Goal: Transaction & Acquisition: Purchase product/service

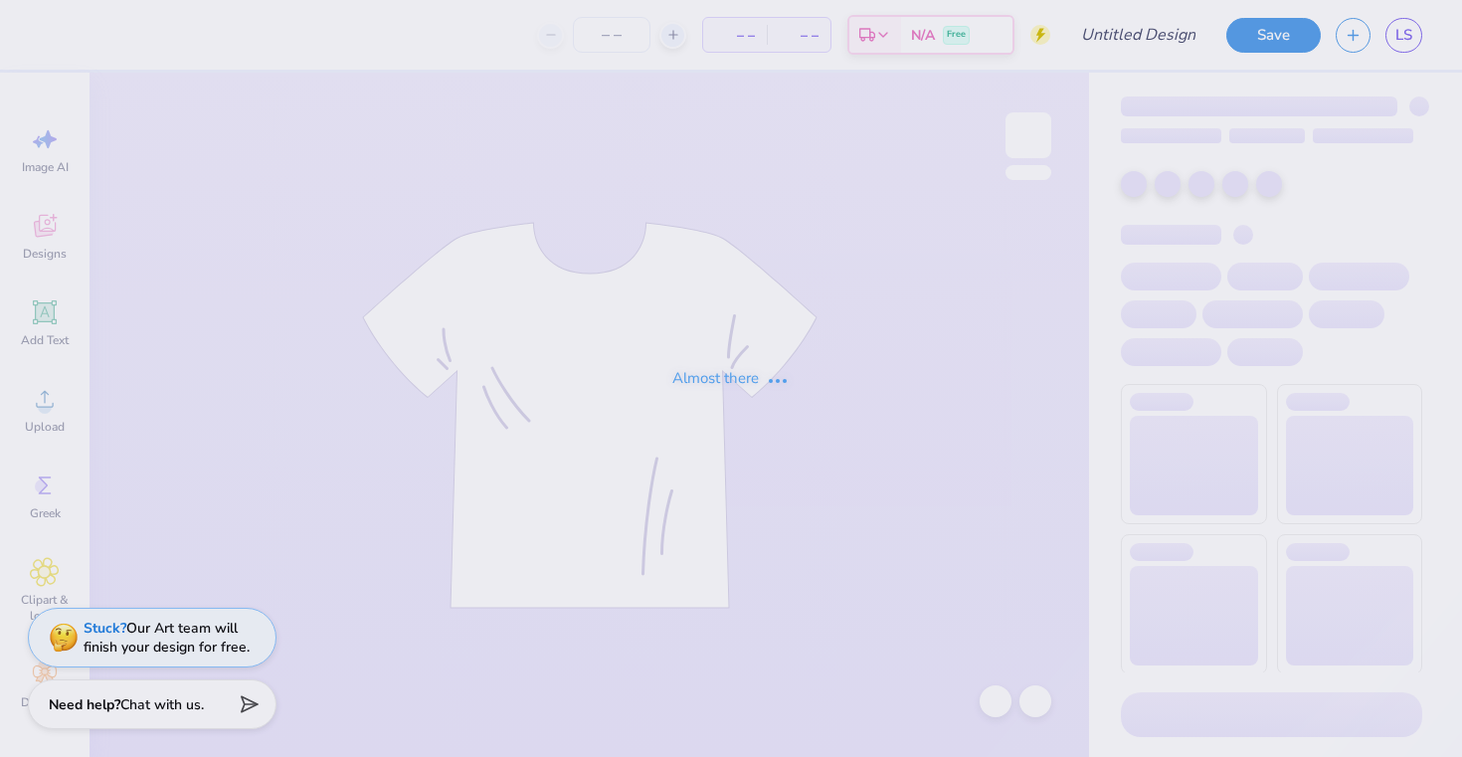
type input "Marathon Merch!"
type input "12"
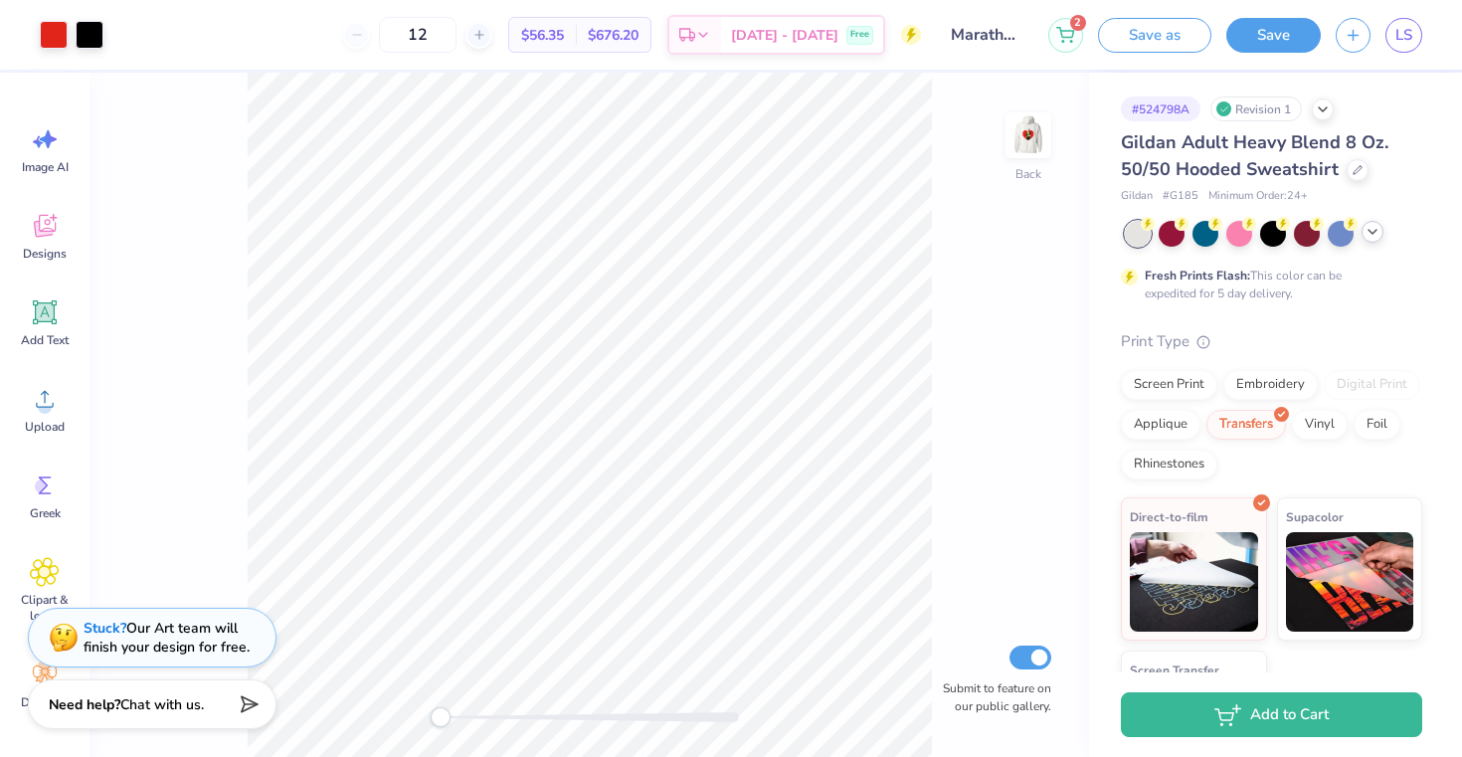
click at [1367, 235] on icon at bounding box center [1372, 232] width 16 height 16
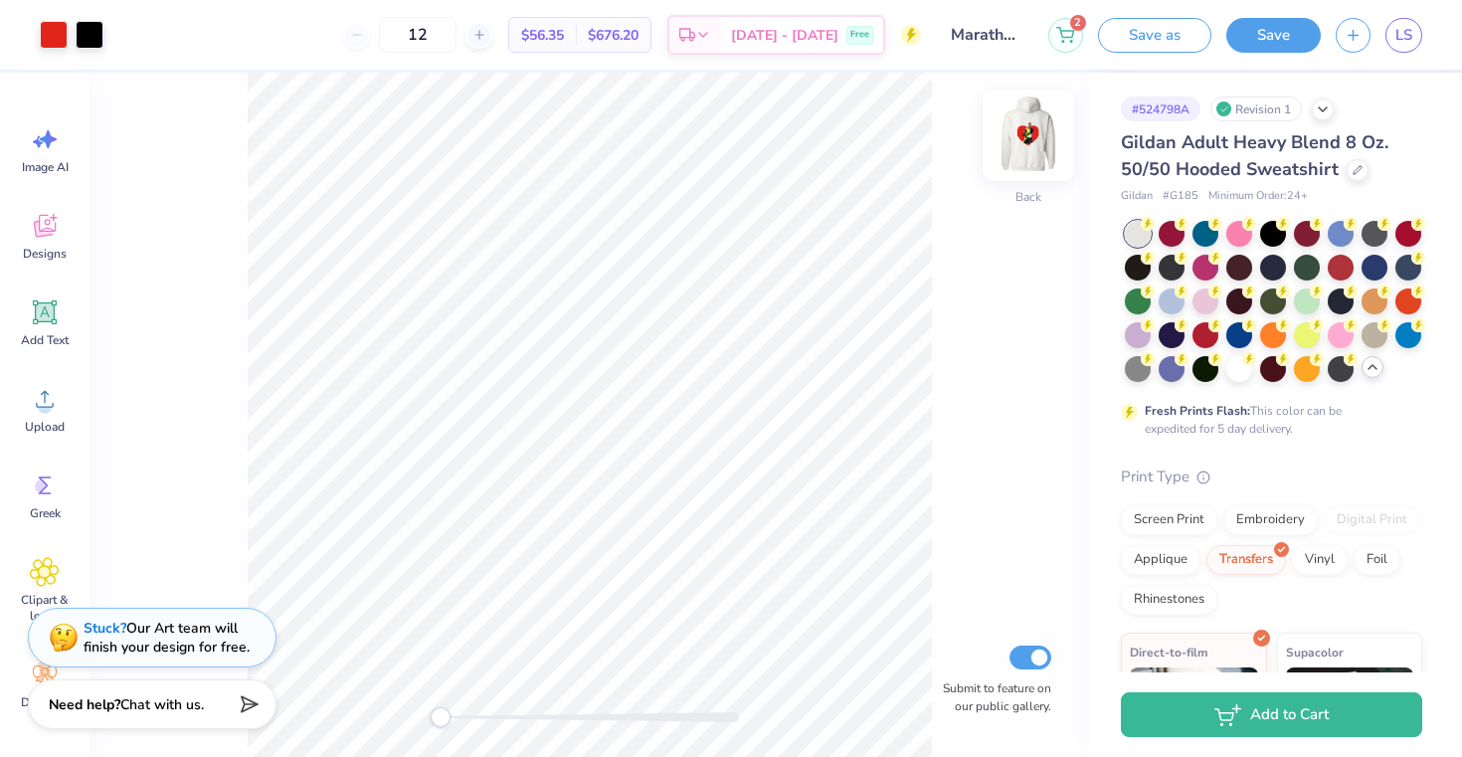
click at [1014, 133] on img at bounding box center [1028, 135] width 80 height 80
click at [1272, 231] on div at bounding box center [1273, 232] width 26 height 26
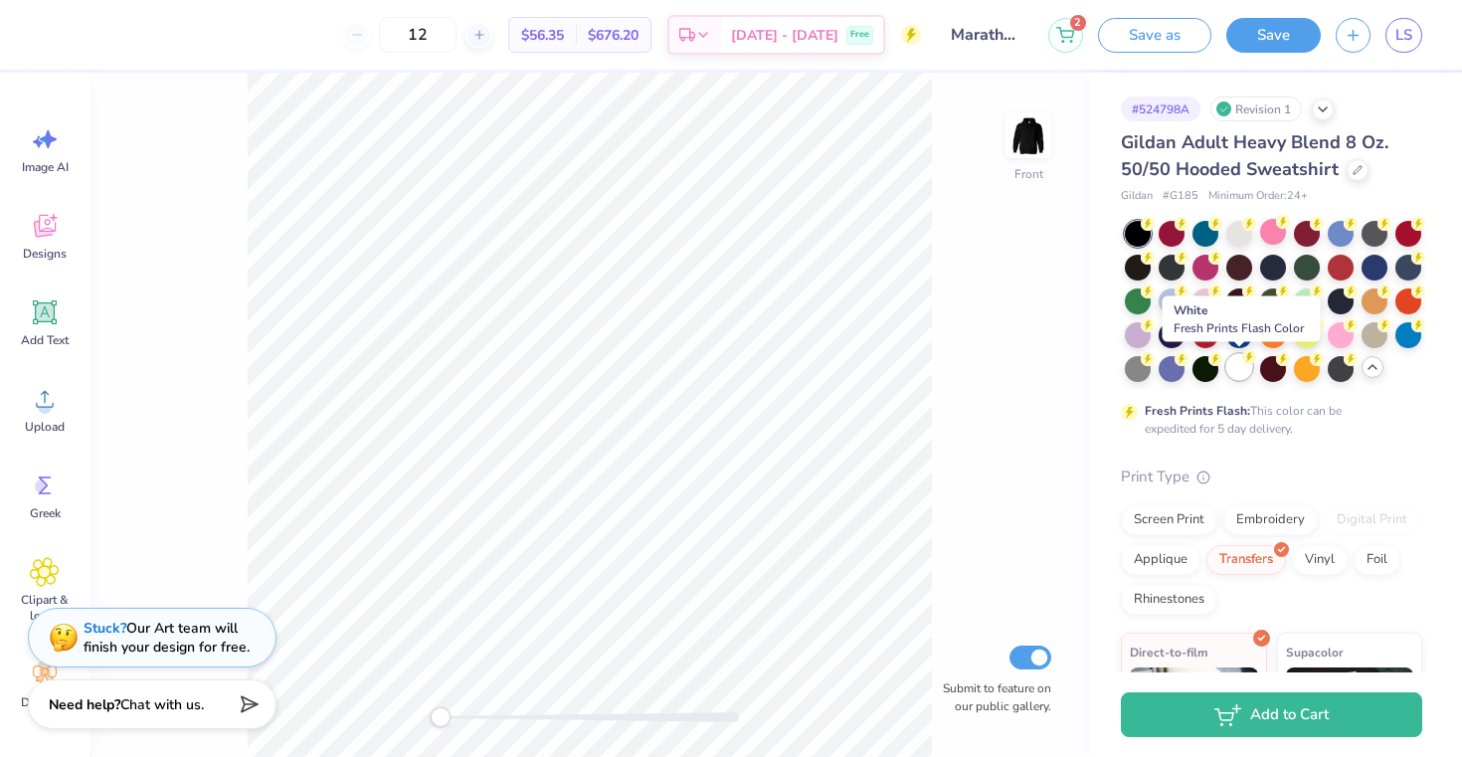
click at [1242, 380] on div at bounding box center [1239, 367] width 26 height 26
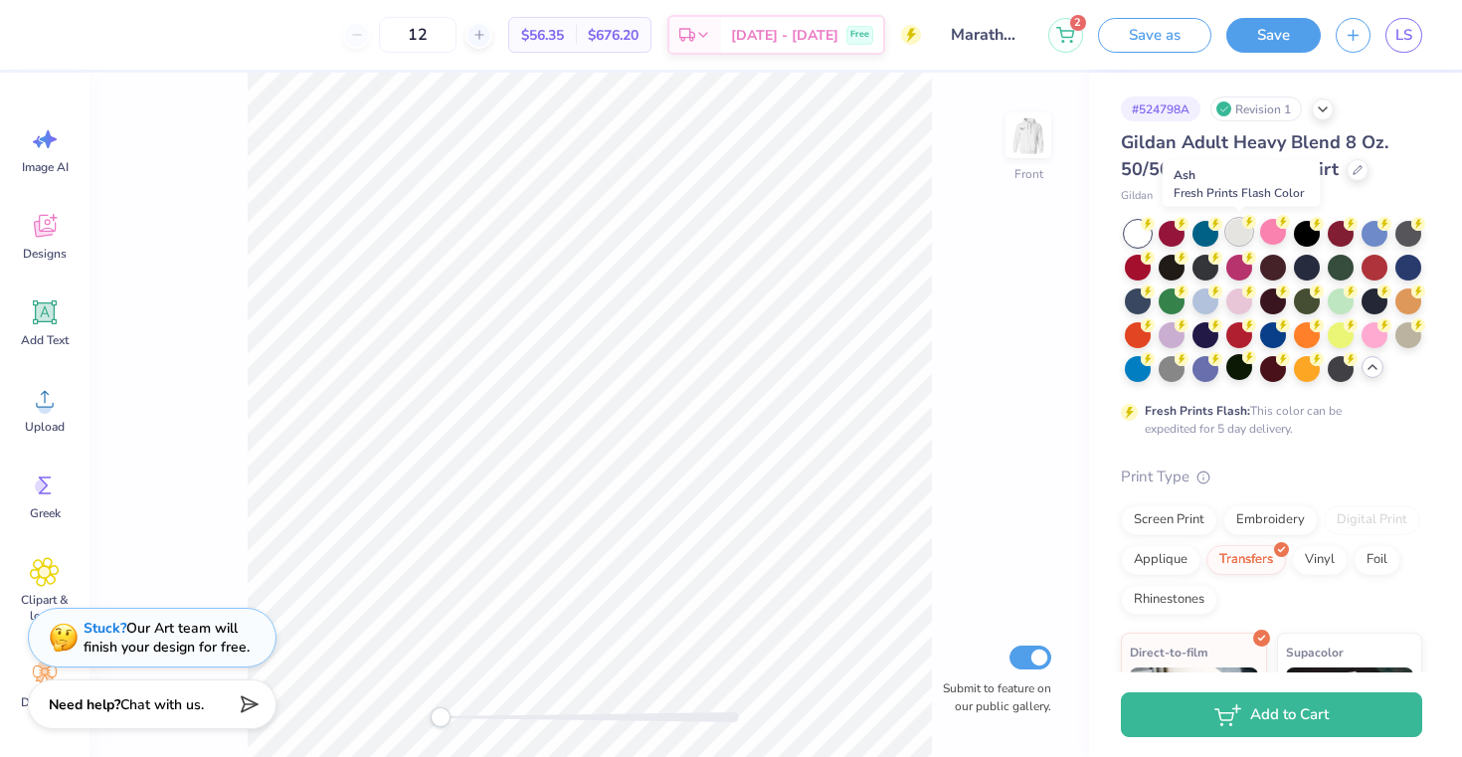
click at [1237, 232] on div at bounding box center [1239, 232] width 26 height 26
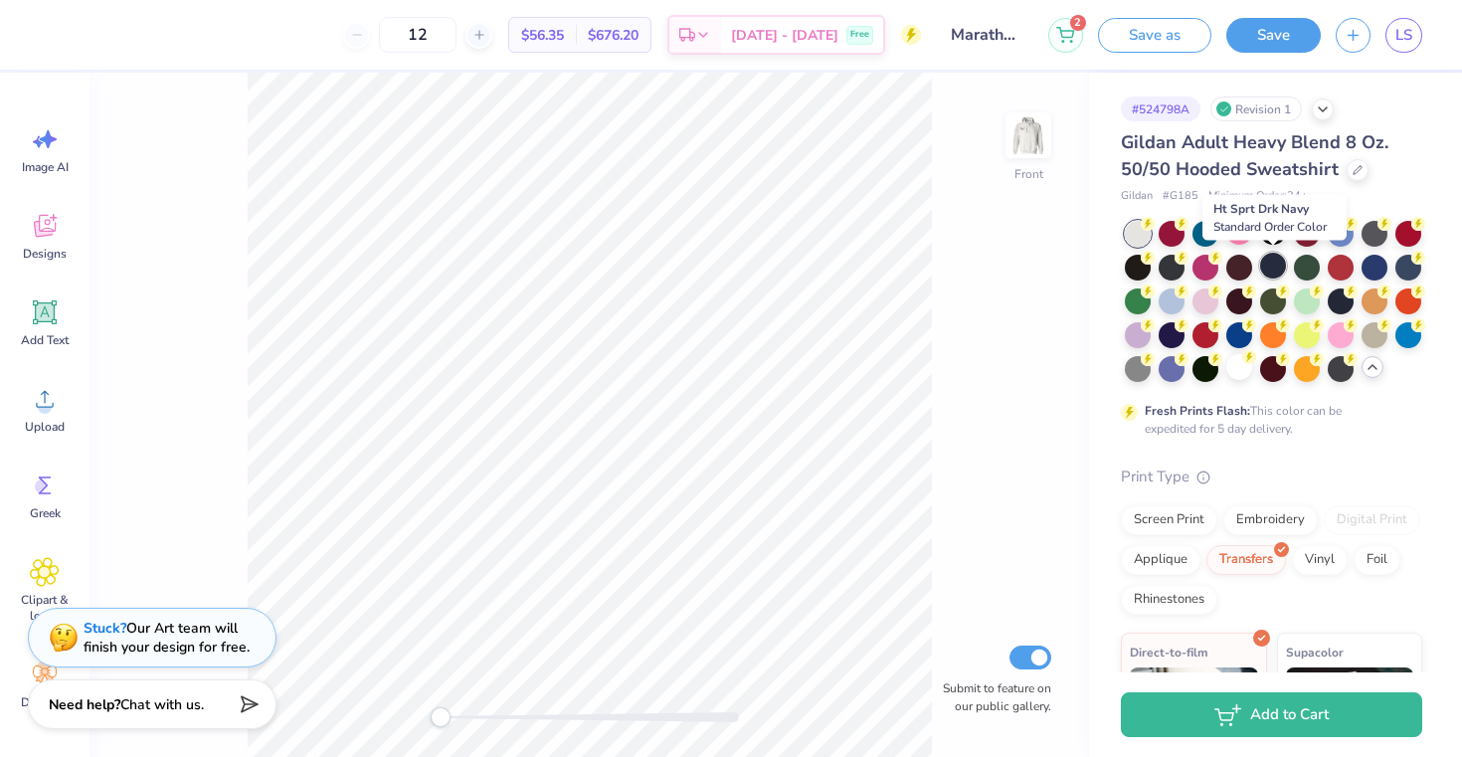
click at [1273, 266] on div at bounding box center [1273, 266] width 26 height 26
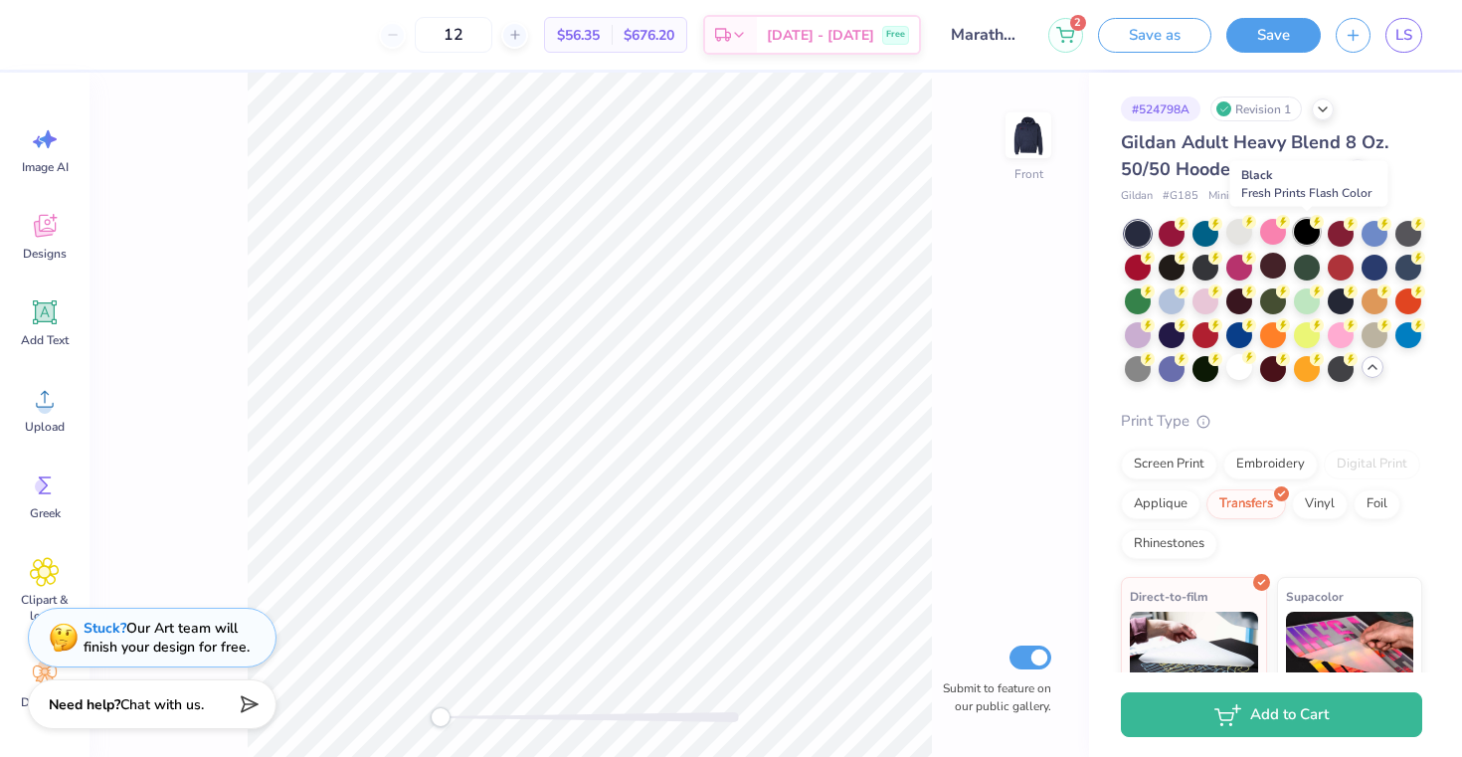
click at [1299, 234] on div at bounding box center [1306, 232] width 26 height 26
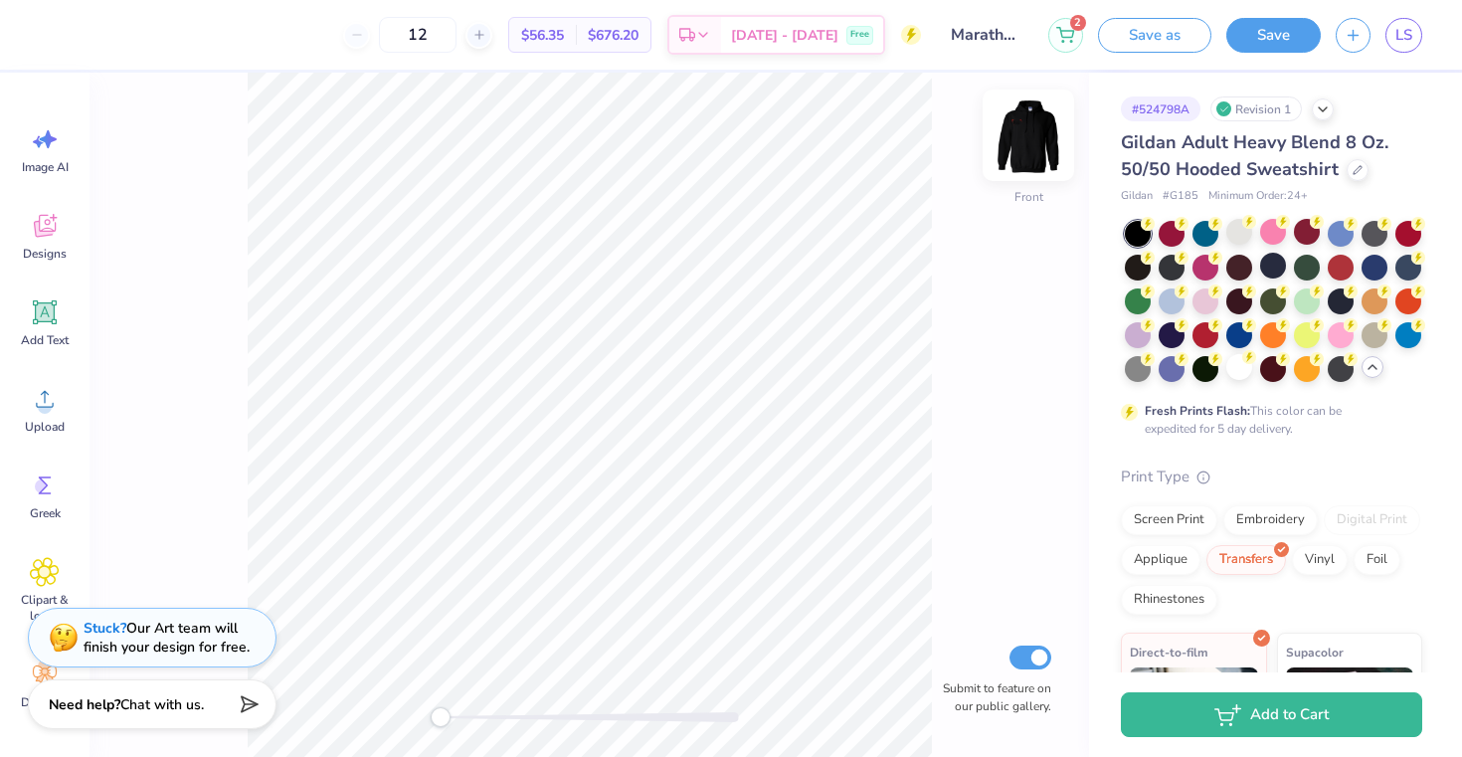
click at [1031, 145] on img at bounding box center [1028, 135] width 80 height 80
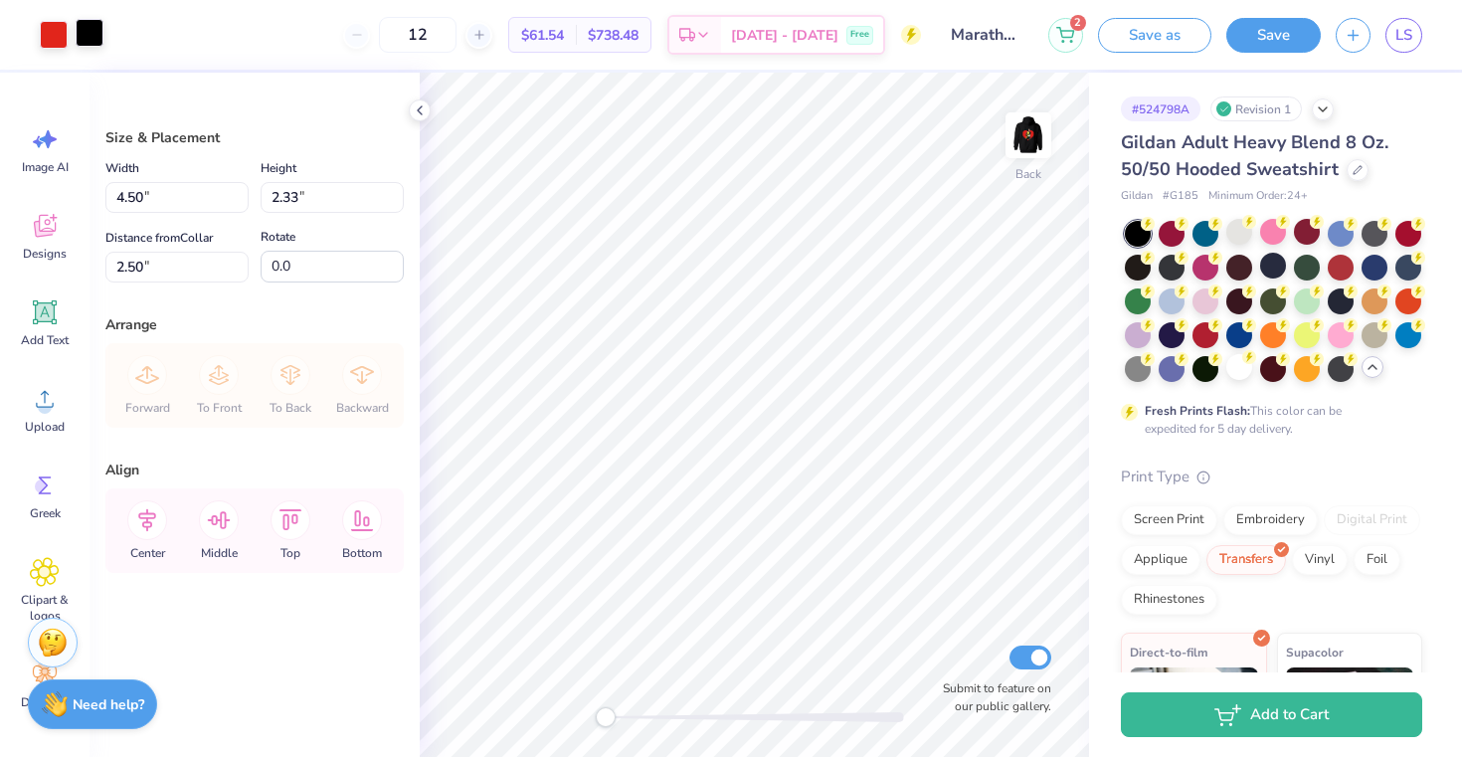
click at [89, 28] on div at bounding box center [90, 33] width 28 height 28
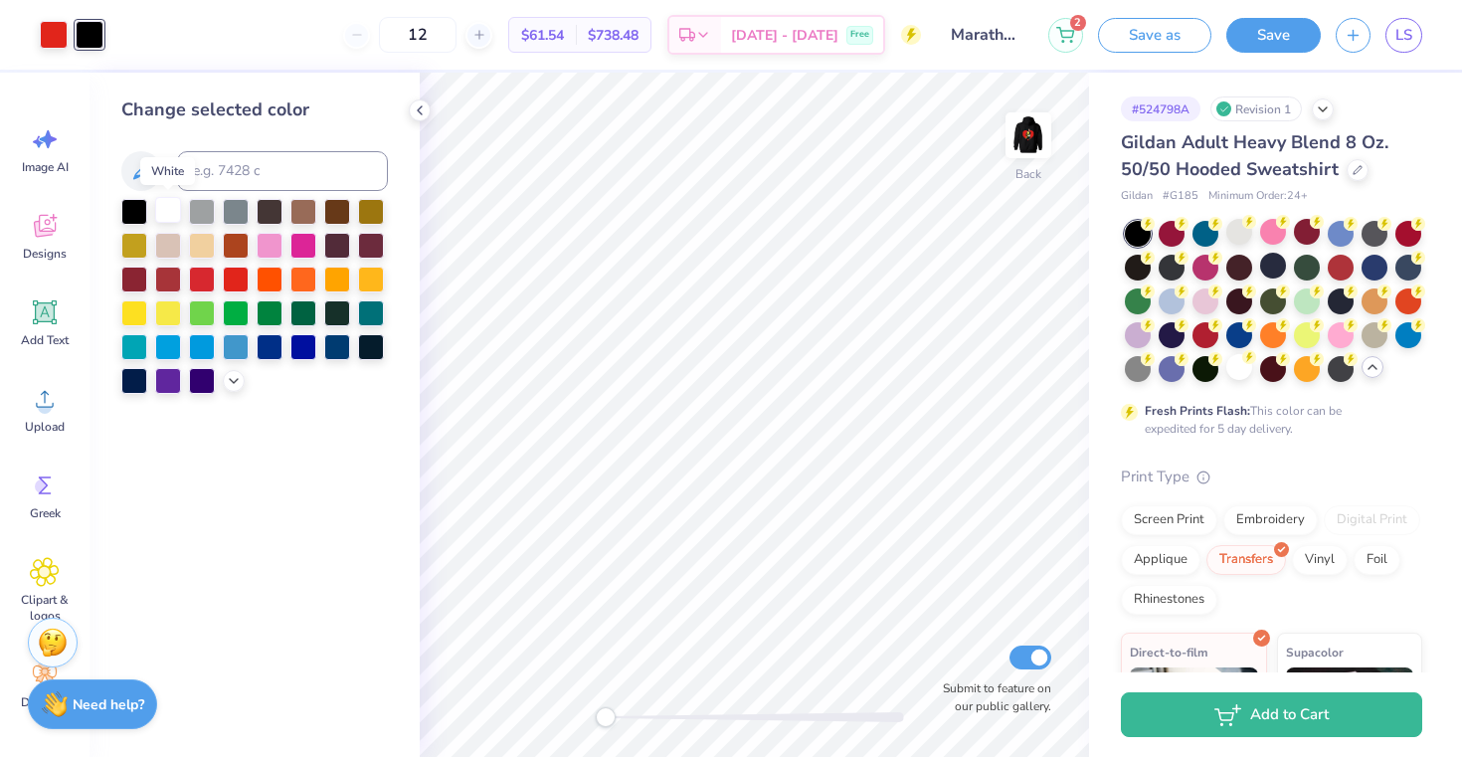
click at [173, 211] on div at bounding box center [168, 210] width 26 height 26
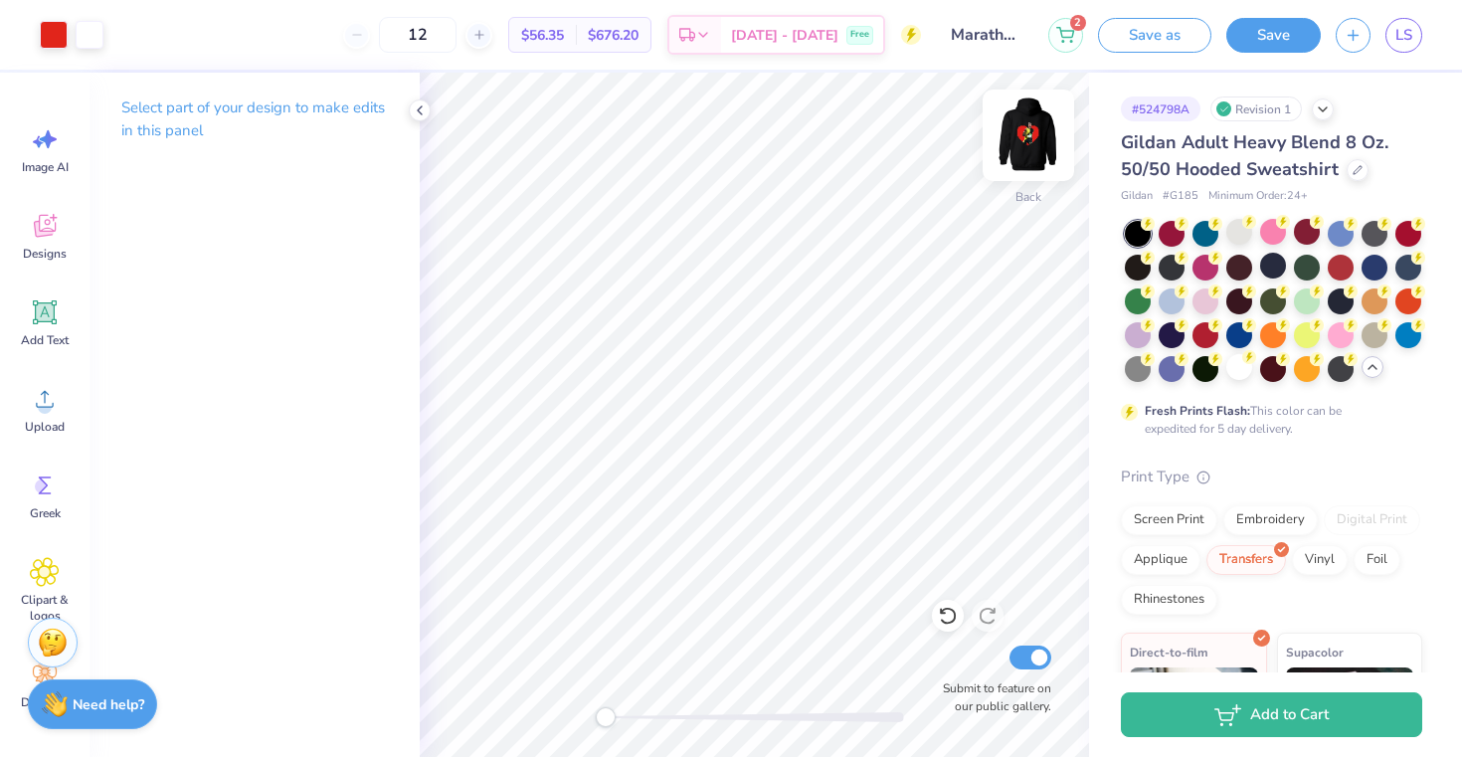
click at [1033, 131] on img at bounding box center [1028, 135] width 80 height 80
click at [1033, 131] on img at bounding box center [1028, 135] width 40 height 40
click at [1281, 27] on button "Save" at bounding box center [1273, 32] width 94 height 35
click at [1025, 142] on img at bounding box center [1028, 135] width 80 height 80
click at [1273, 21] on button "Save" at bounding box center [1273, 32] width 94 height 35
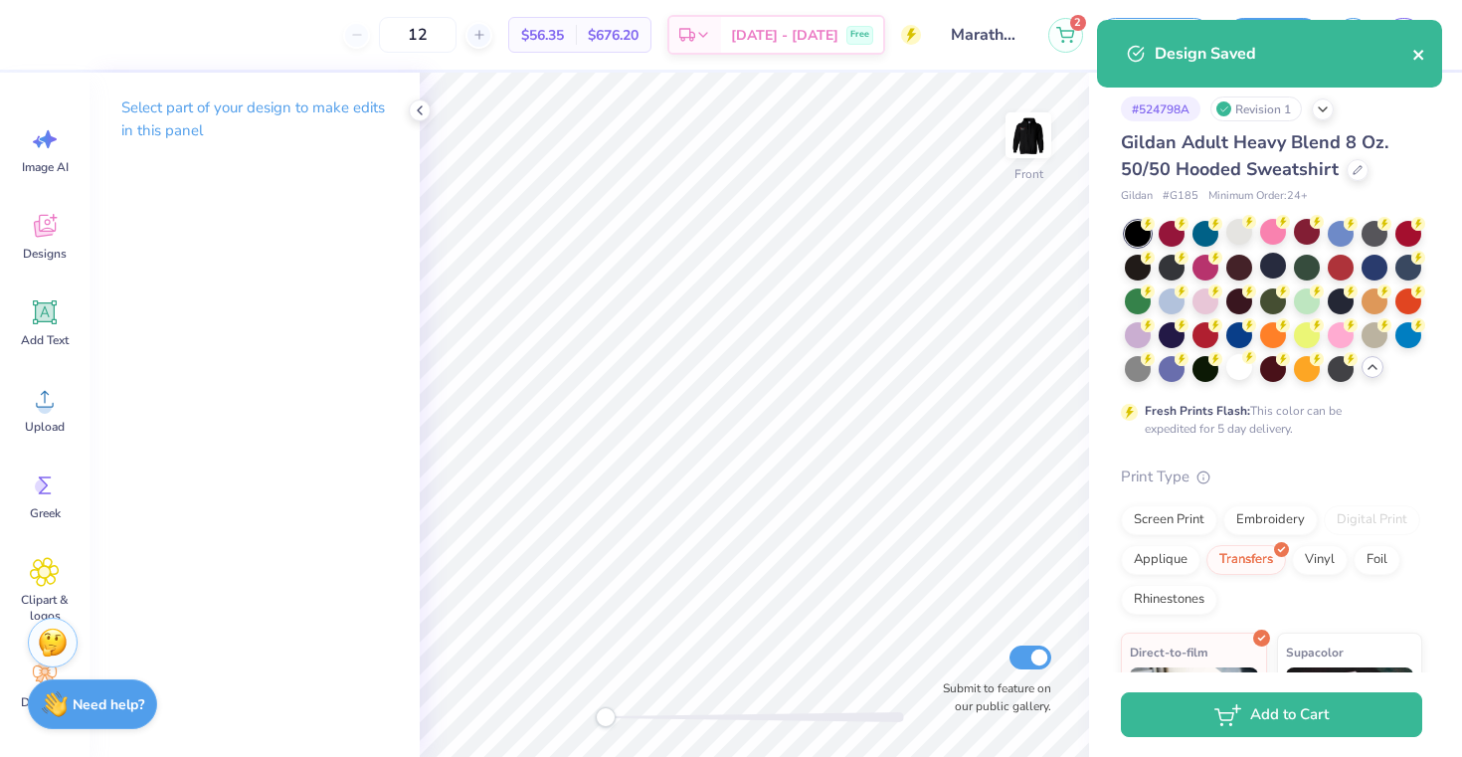
click at [1425, 54] on icon "close" at bounding box center [1419, 55] width 14 height 16
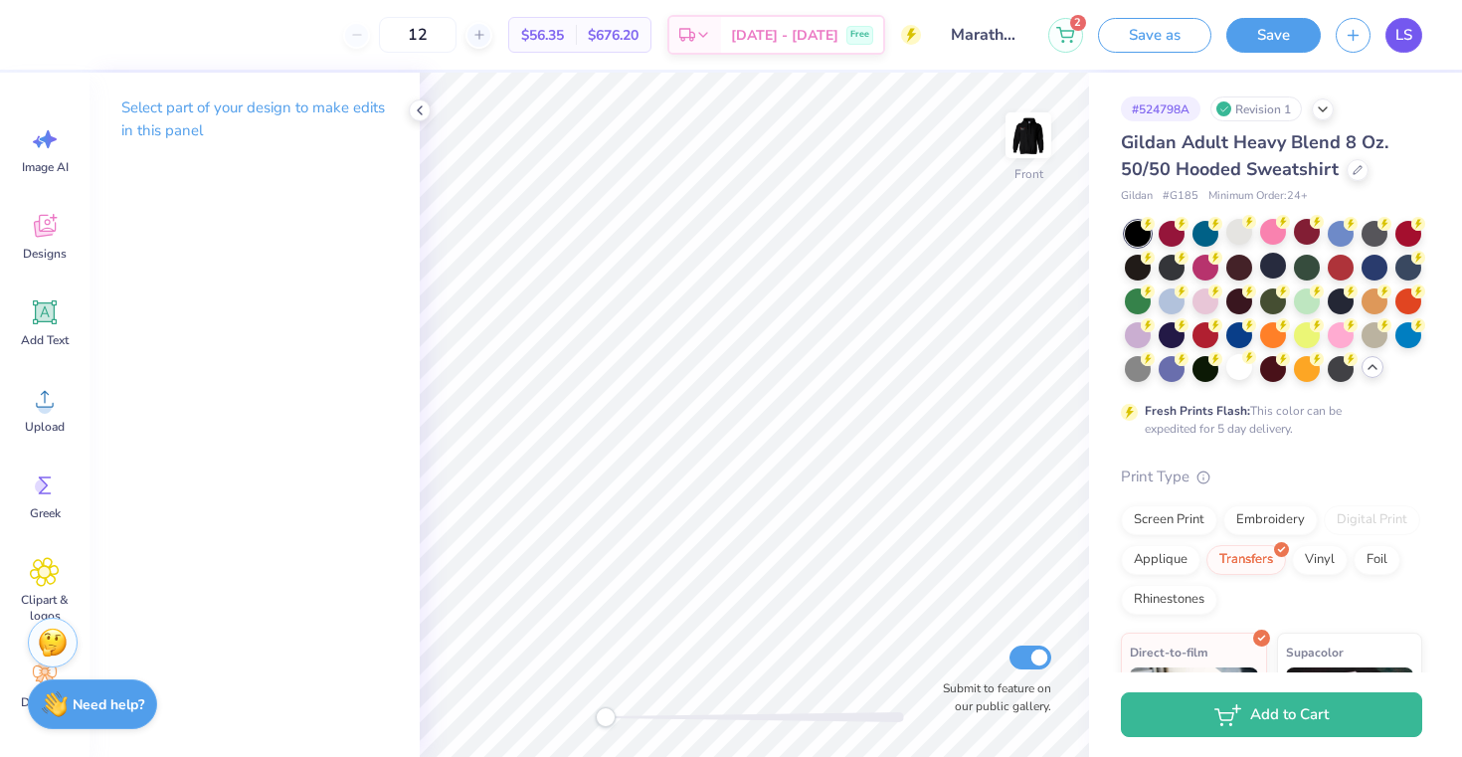
click at [1385, 35] on link "LS" at bounding box center [1403, 35] width 37 height 35
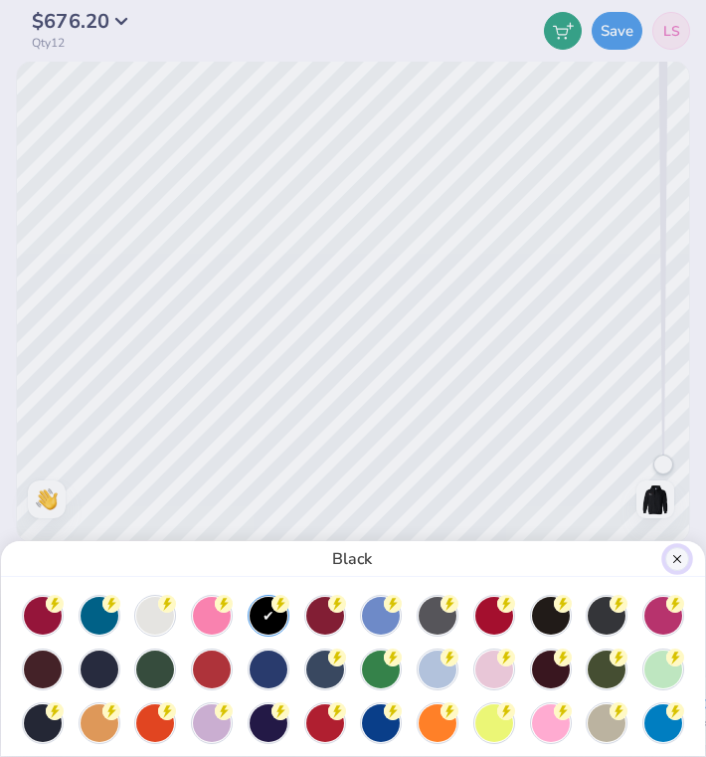
click at [678, 553] on button "Close" at bounding box center [677, 559] width 24 height 24
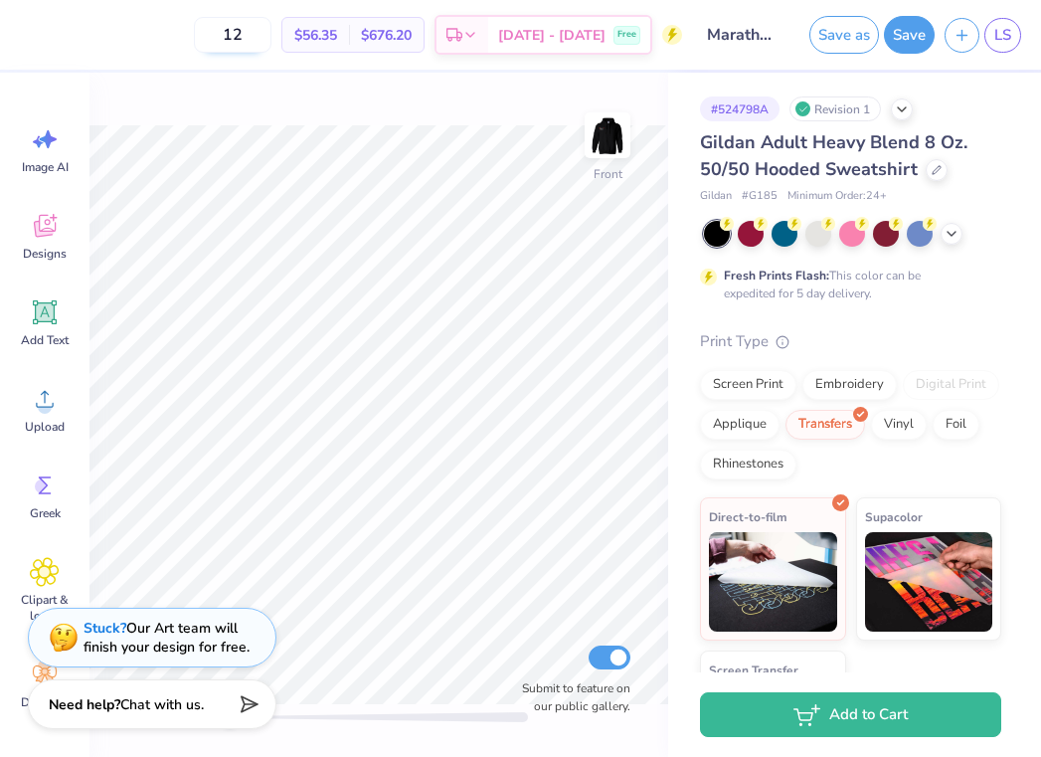
click at [271, 50] on input "12" at bounding box center [233, 35] width 78 height 36
type input "1"
click at [265, 32] on input "12" at bounding box center [233, 35] width 78 height 36
click at [271, 33] on input "12" at bounding box center [233, 35] width 78 height 36
type input "1"
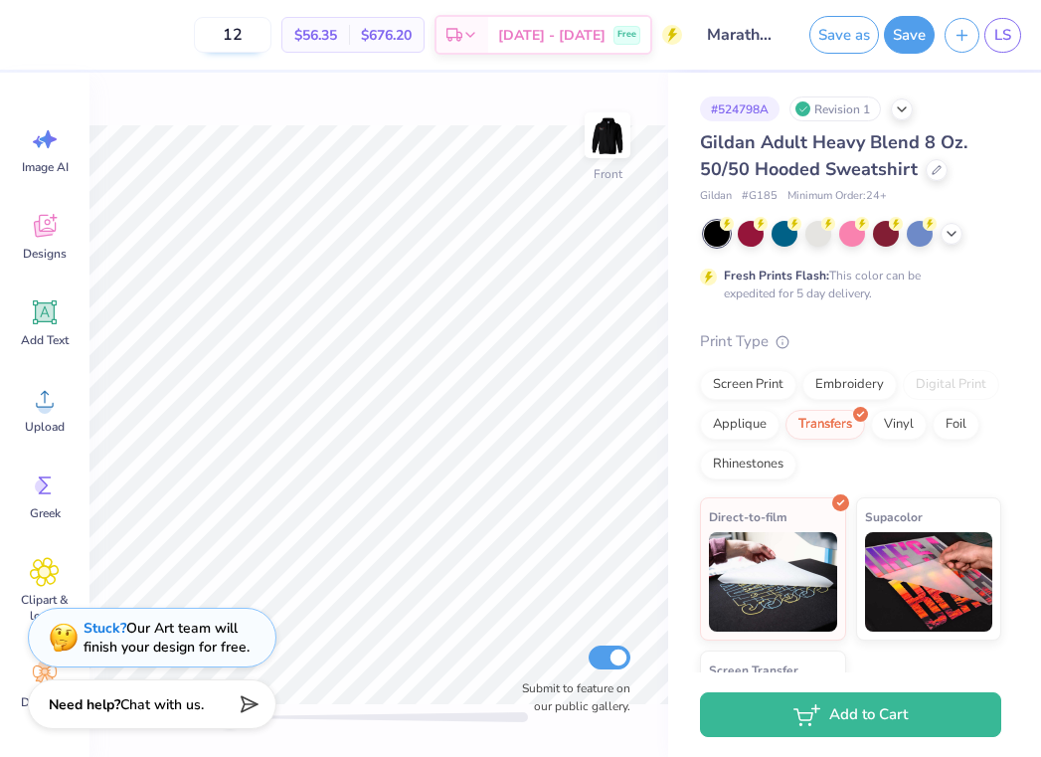
click at [271, 38] on input "12" at bounding box center [233, 35] width 78 height 36
click at [271, 30] on input "12" at bounding box center [233, 35] width 78 height 36
type input "12"
click at [297, 89] on div "Front Submit to feature on our public gallery." at bounding box center [378, 415] width 579 height 684
click at [271, 45] on input "12" at bounding box center [233, 35] width 78 height 36
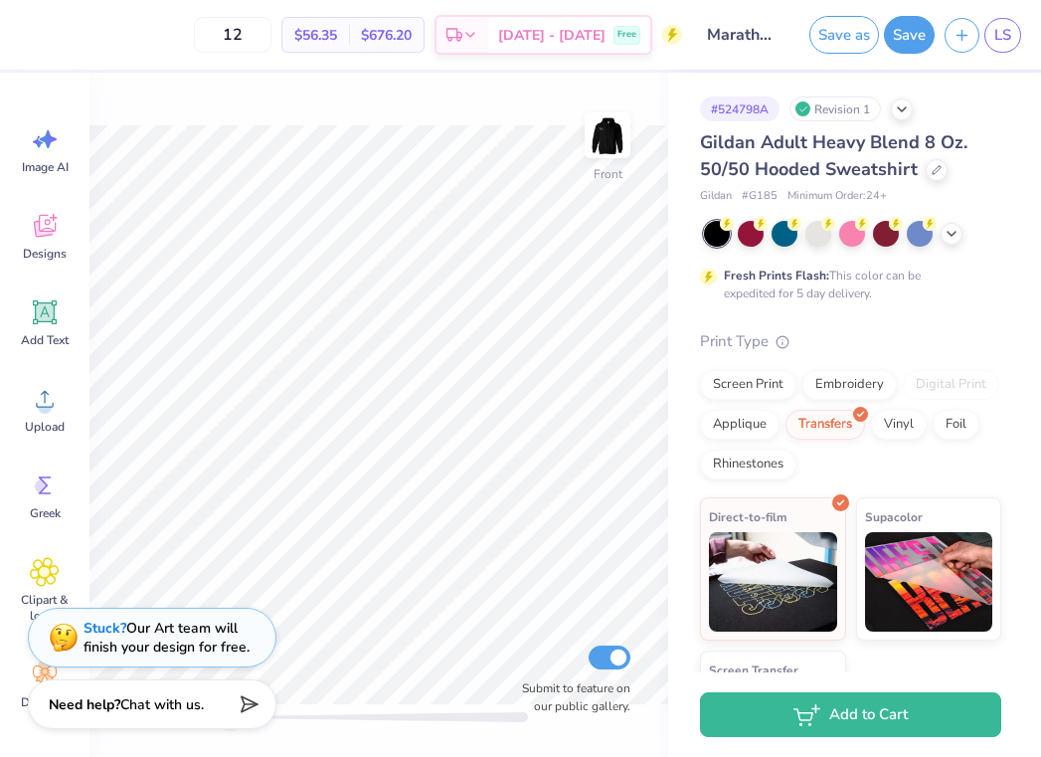
click at [169, 59] on div "12 $56.35 Per Item $676.20 Total Est. Delivery [DATE] - [DATE] Free" at bounding box center [356, 35] width 652 height 70
click at [618, 141] on img at bounding box center [608, 135] width 80 height 80
click at [1040, 191] on div "# 524798A Revision 1 Gildan Adult Heavy Blend 8 Oz. 50/50 Hooded Sweatshirt Gil…" at bounding box center [854, 433] width 373 height 721
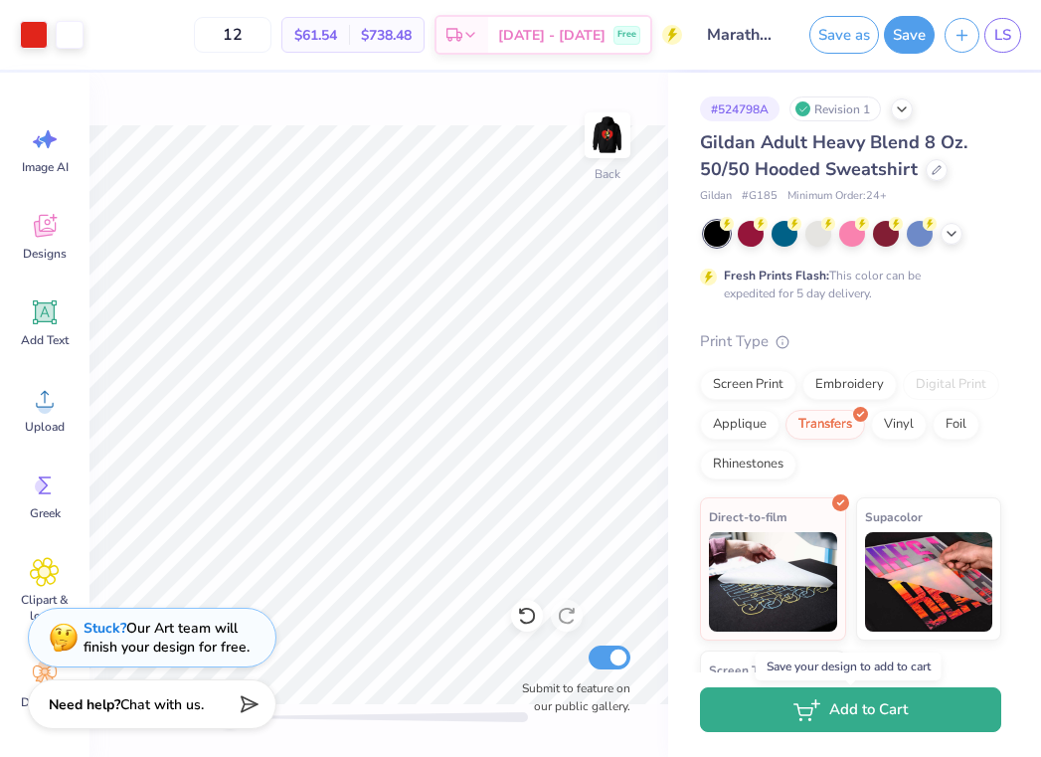
click at [783, 717] on button "Add to Cart" at bounding box center [850, 709] width 301 height 45
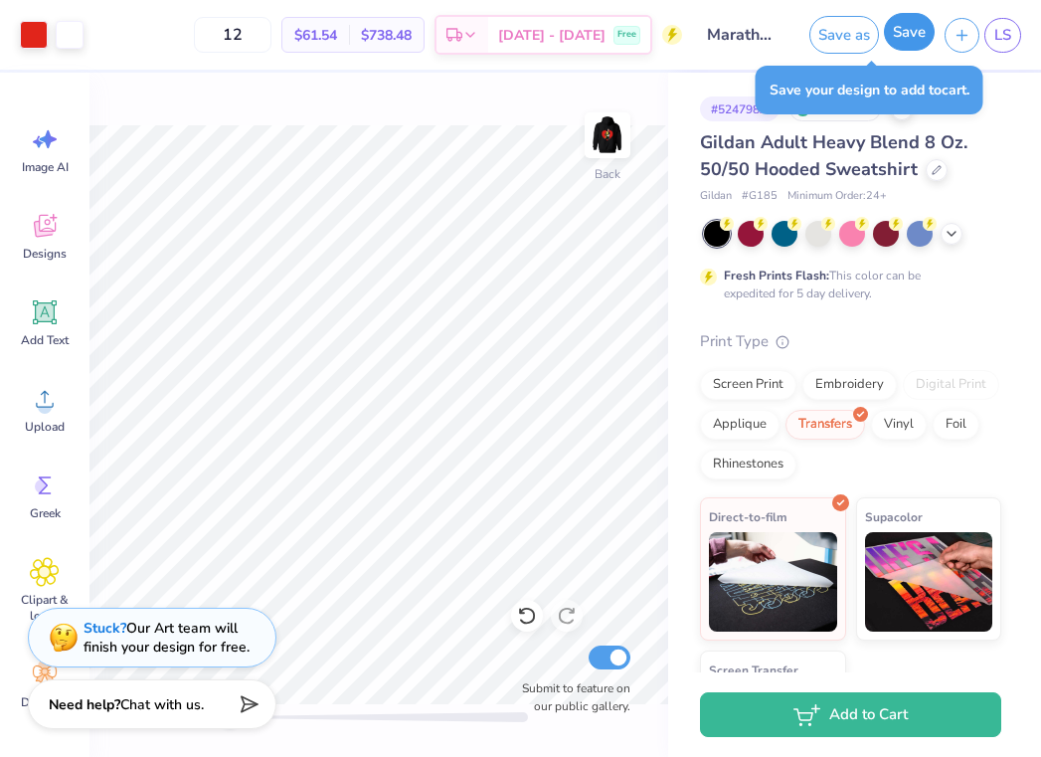
click at [910, 40] on button "Save" at bounding box center [909, 32] width 51 height 38
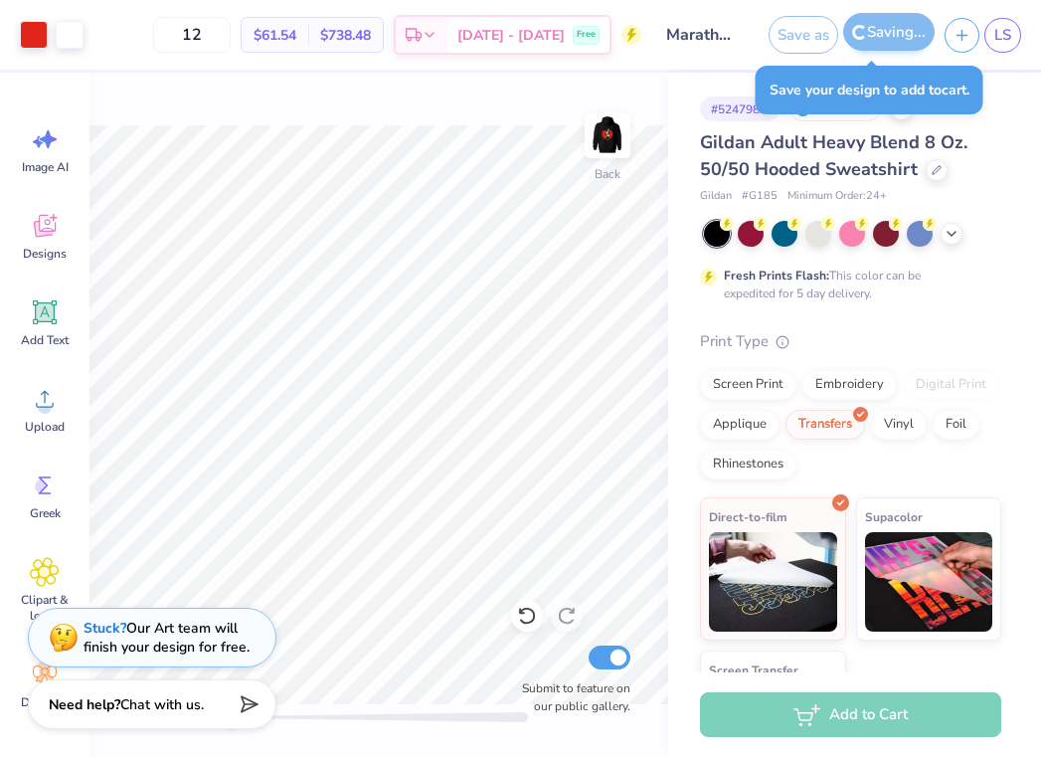
click at [910, 40] on div "Saving..." at bounding box center [888, 35] width 91 height 38
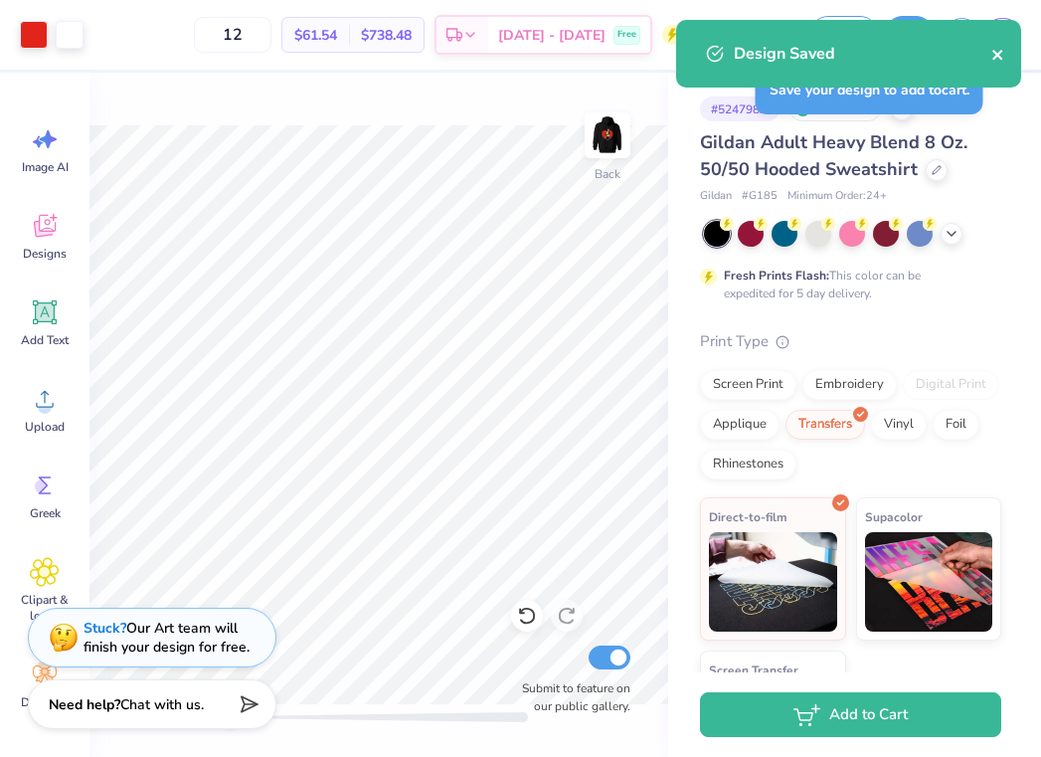
click at [993, 63] on icon "close" at bounding box center [998, 55] width 14 height 16
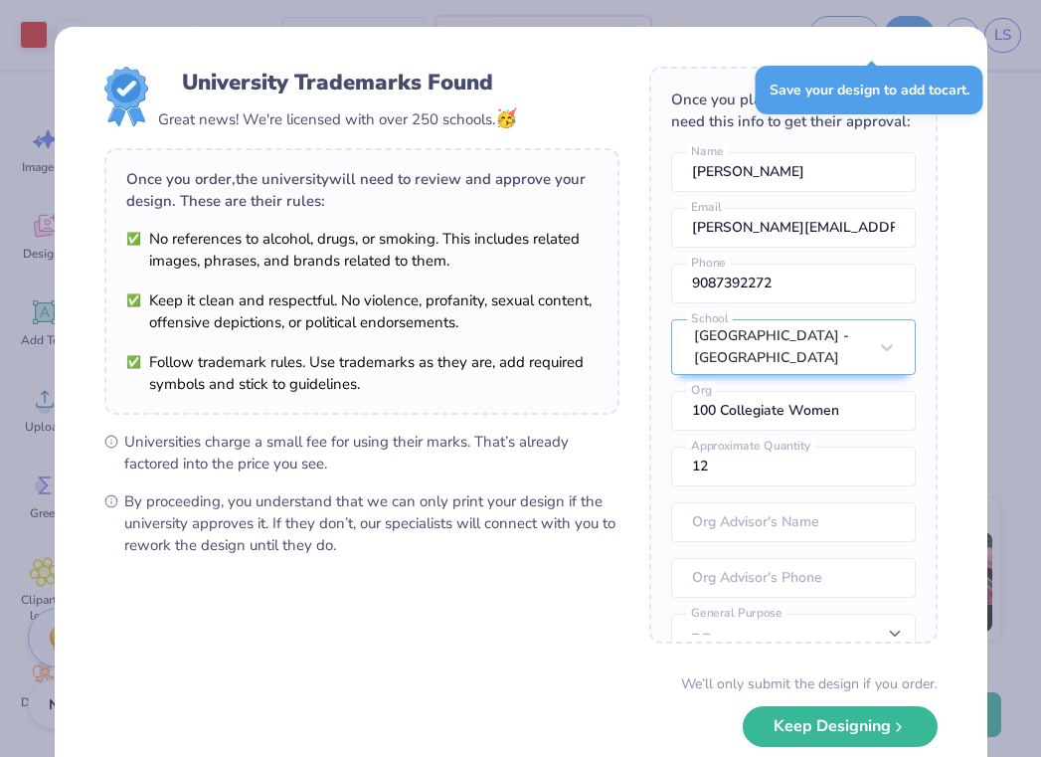
click at [1040, 218] on div "University Trademarks Found Great news! We're licensed with over 250 schools. 🥳…" at bounding box center [520, 378] width 1041 height 757
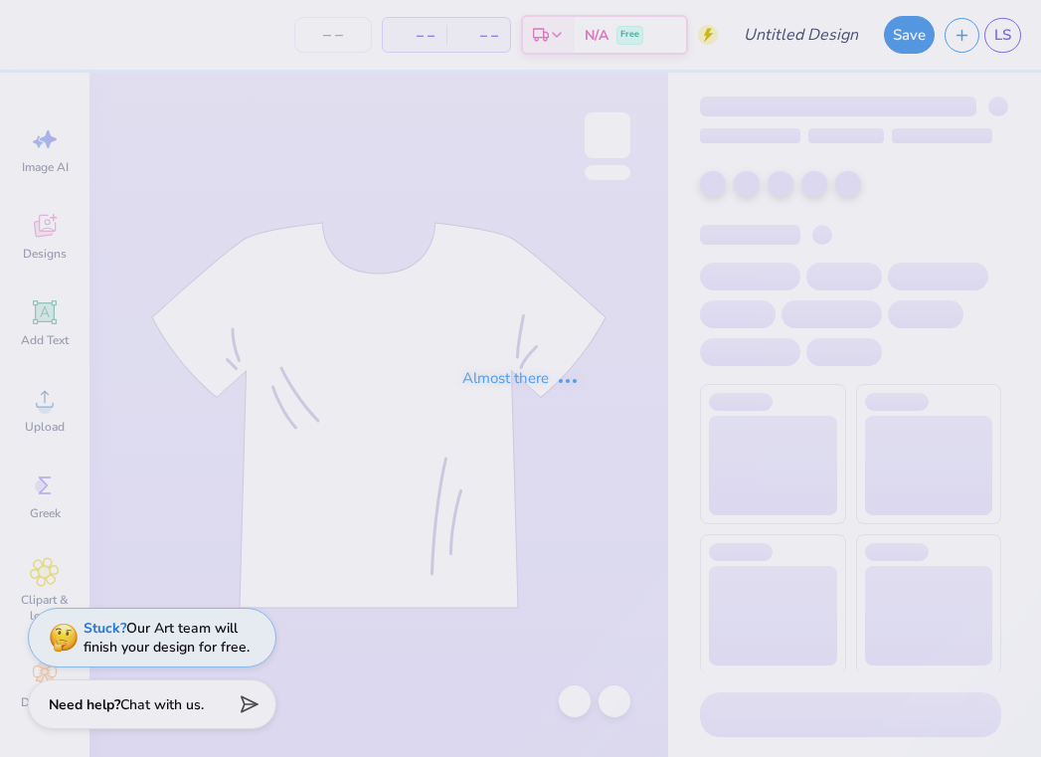
type input "Marathon Merch!"
type input "12"
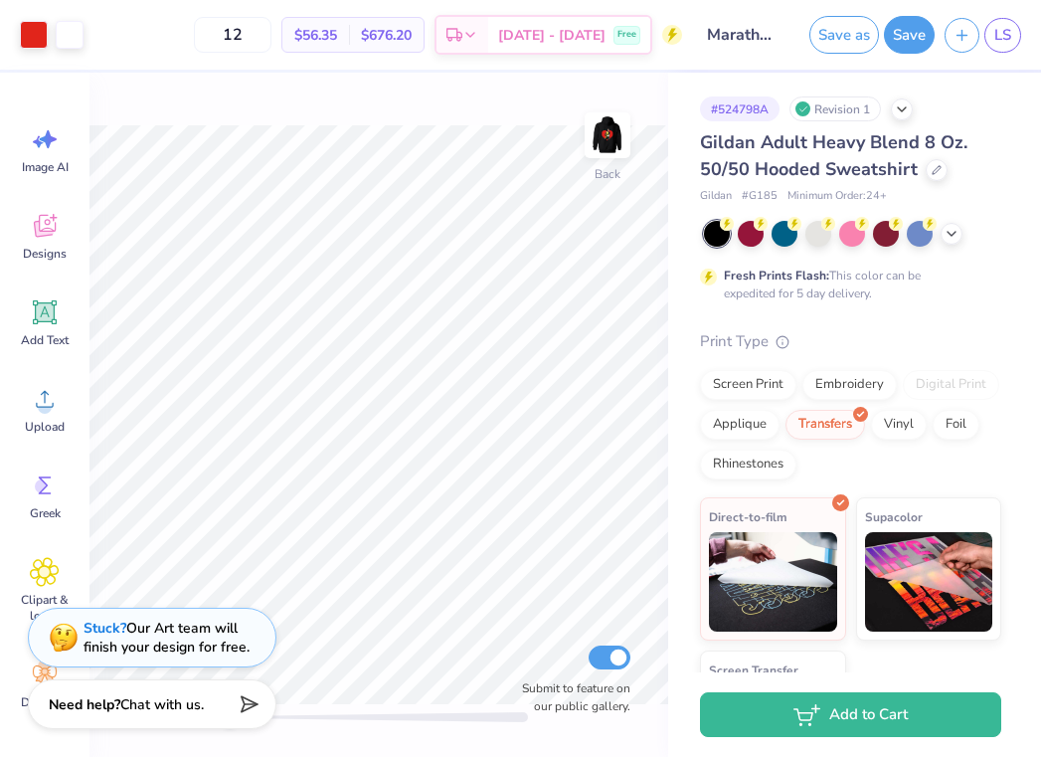
click at [337, 43] on span "$56.35" at bounding box center [315, 35] width 43 height 21
click at [271, 35] on div "12" at bounding box center [233, 35] width 78 height 36
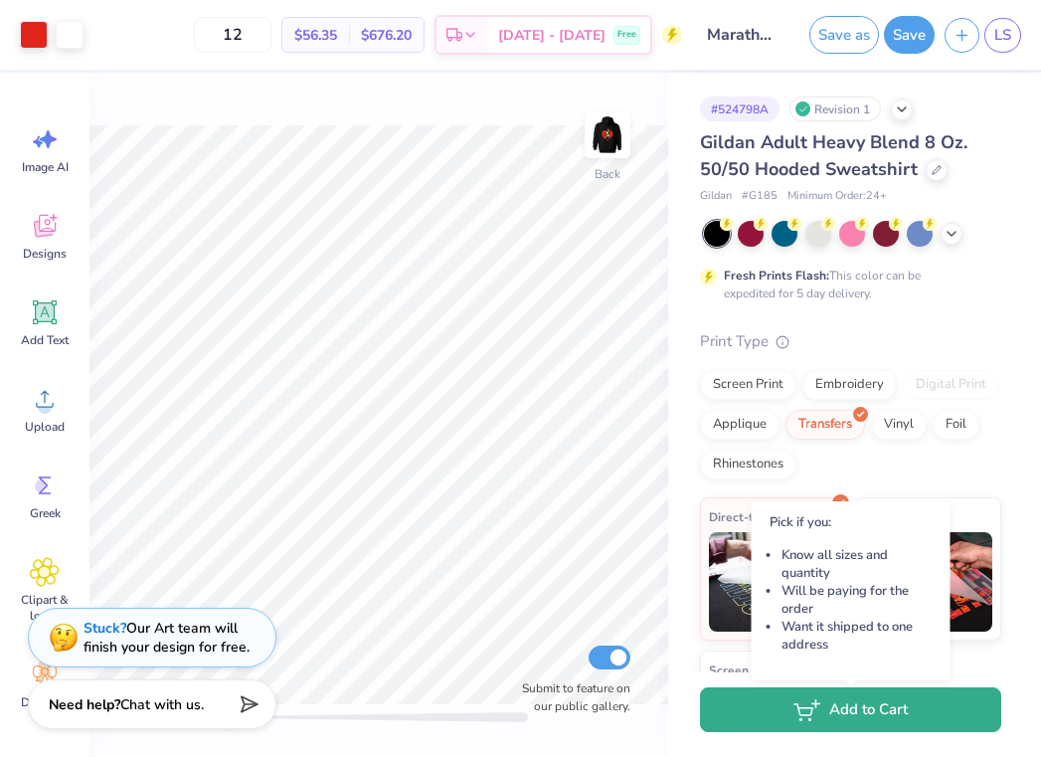
click at [850, 703] on button "Add to Cart" at bounding box center [850, 709] width 301 height 45
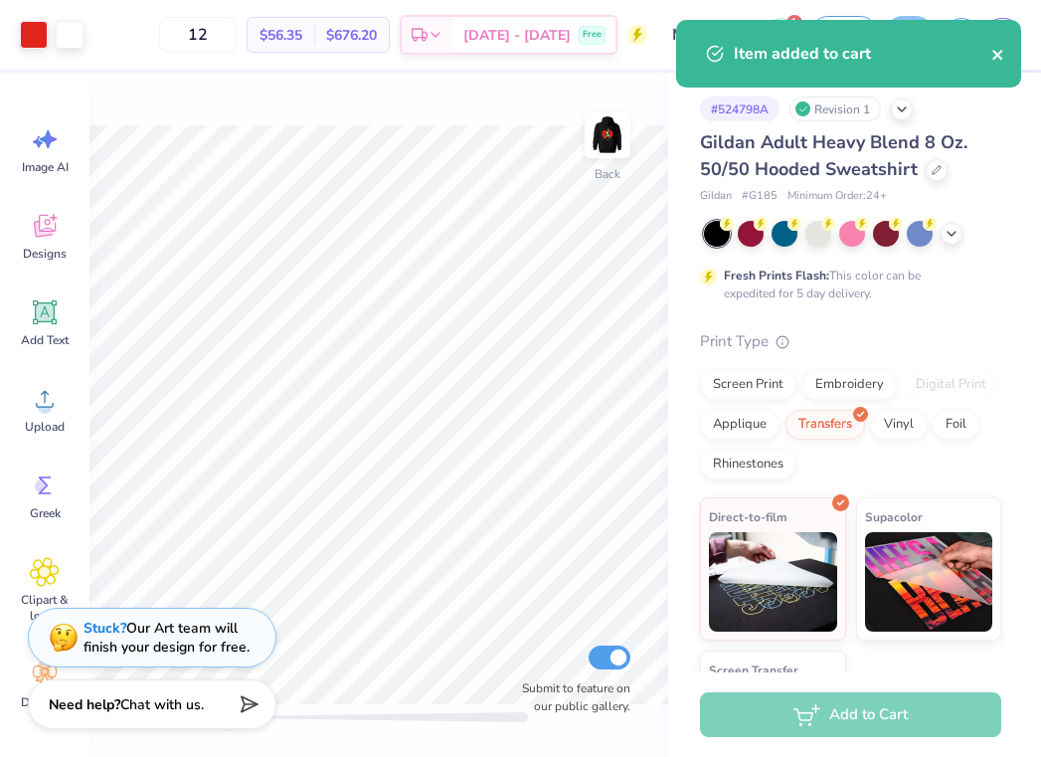
click at [994, 53] on icon "close" at bounding box center [997, 55] width 10 height 10
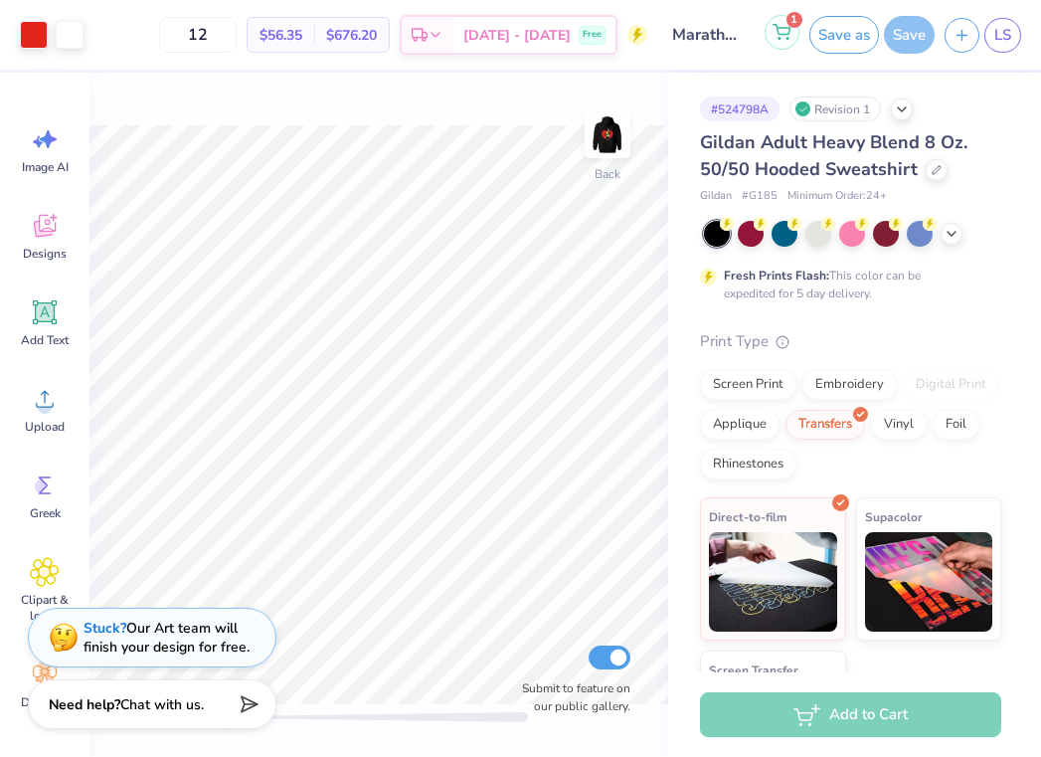
click at [787, 38] on circle at bounding box center [788, 39] width 2 height 2
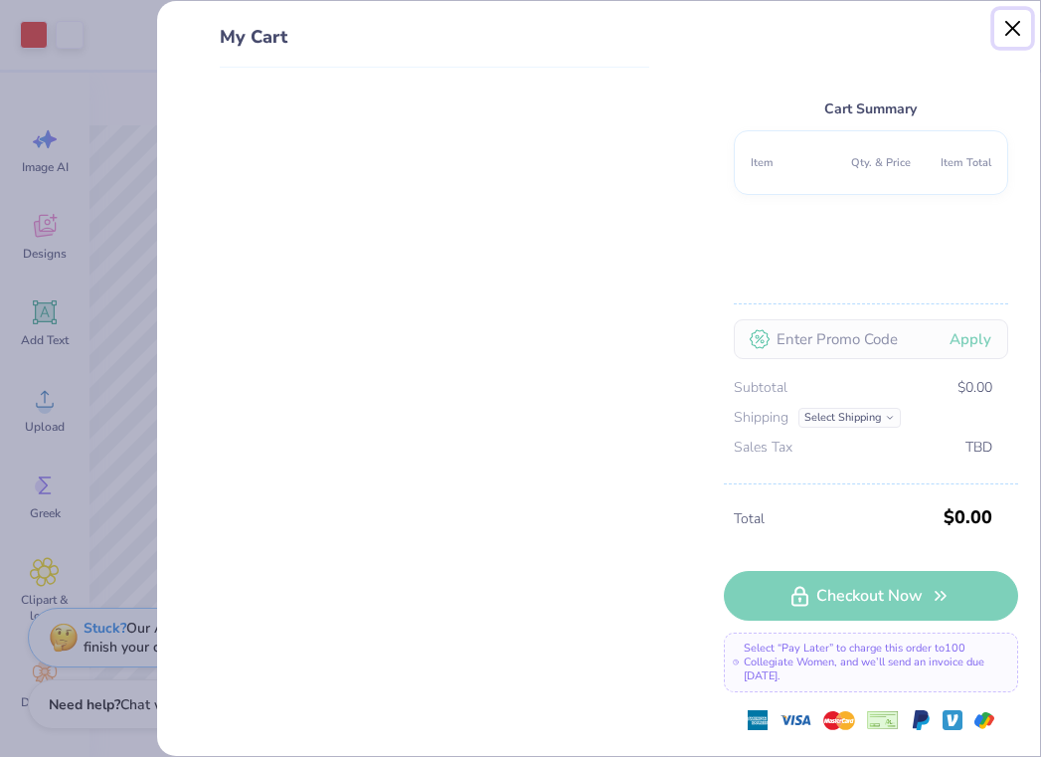
click at [1008, 38] on button "Close" at bounding box center [1013, 29] width 38 height 38
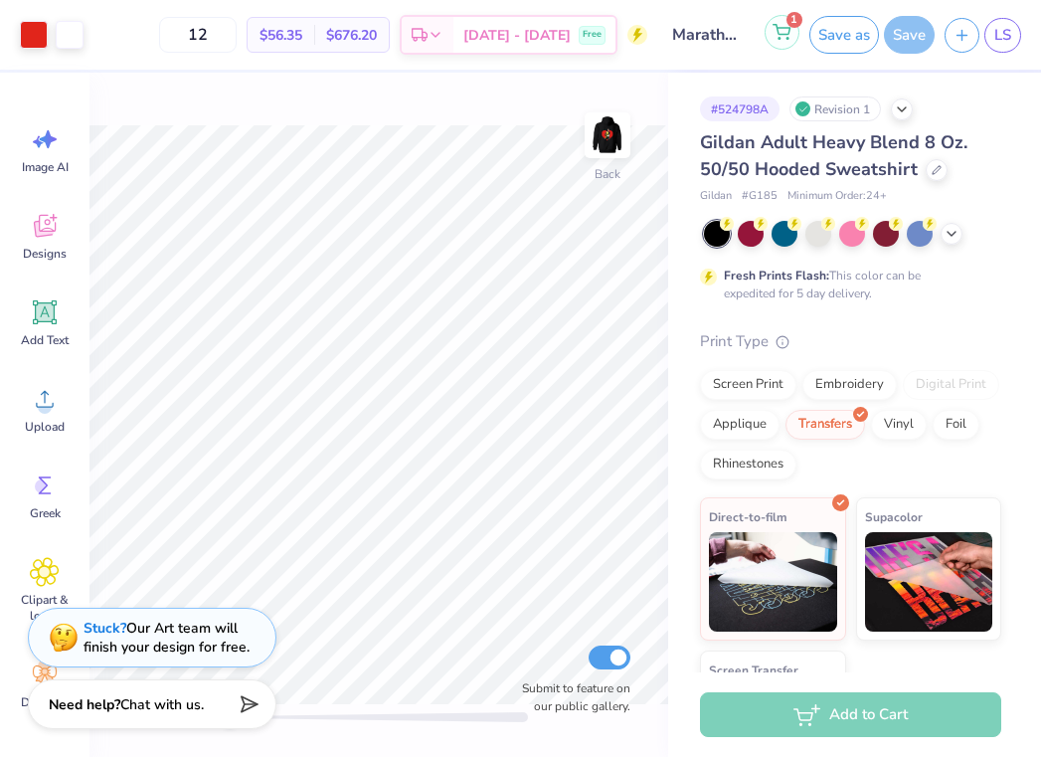
click at [787, 29] on icon at bounding box center [782, 32] width 18 height 16
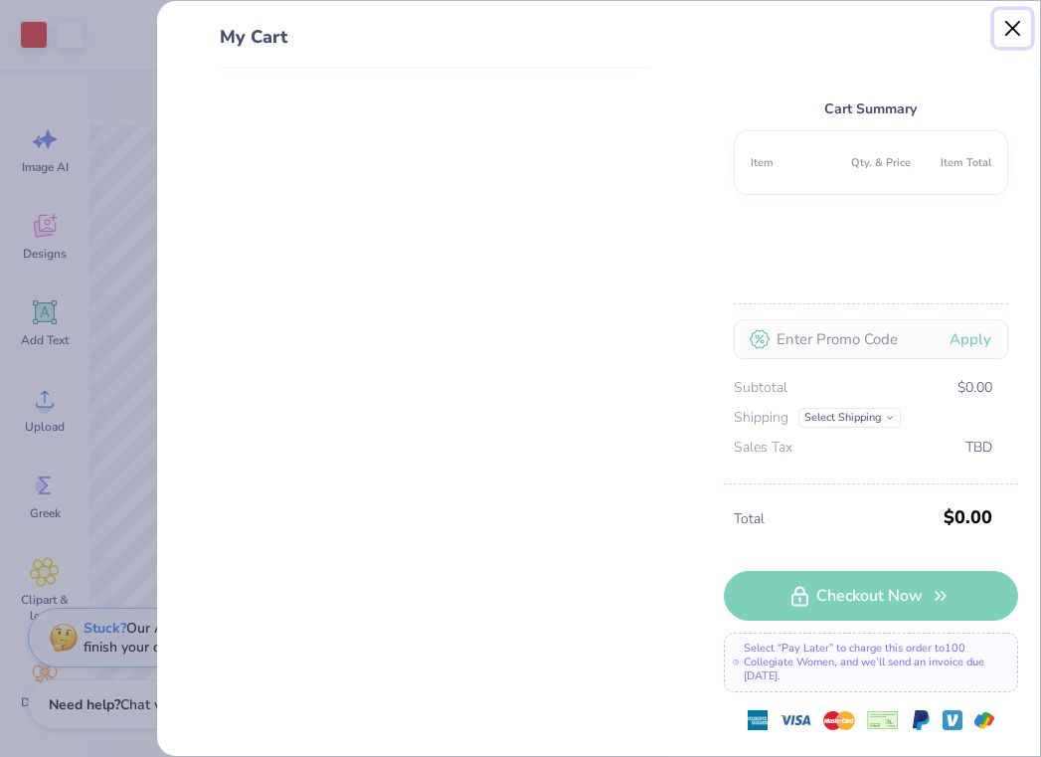
click at [1003, 20] on button "Close" at bounding box center [1013, 29] width 38 height 38
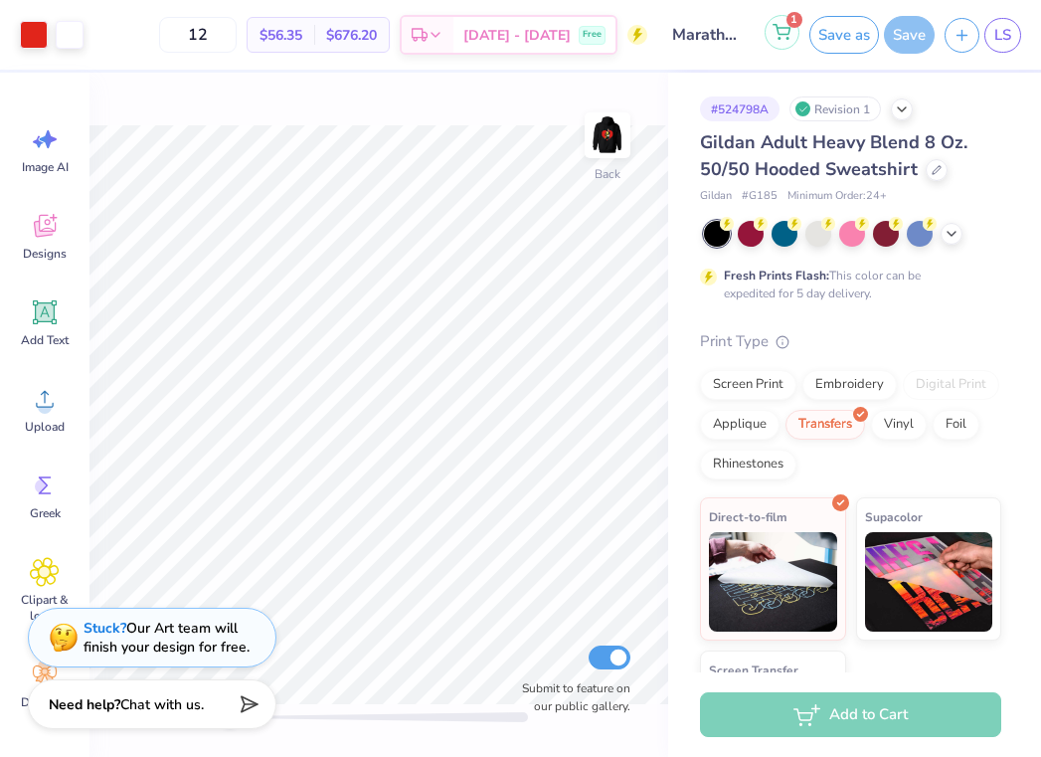
click at [782, 29] on icon at bounding box center [782, 32] width 18 height 16
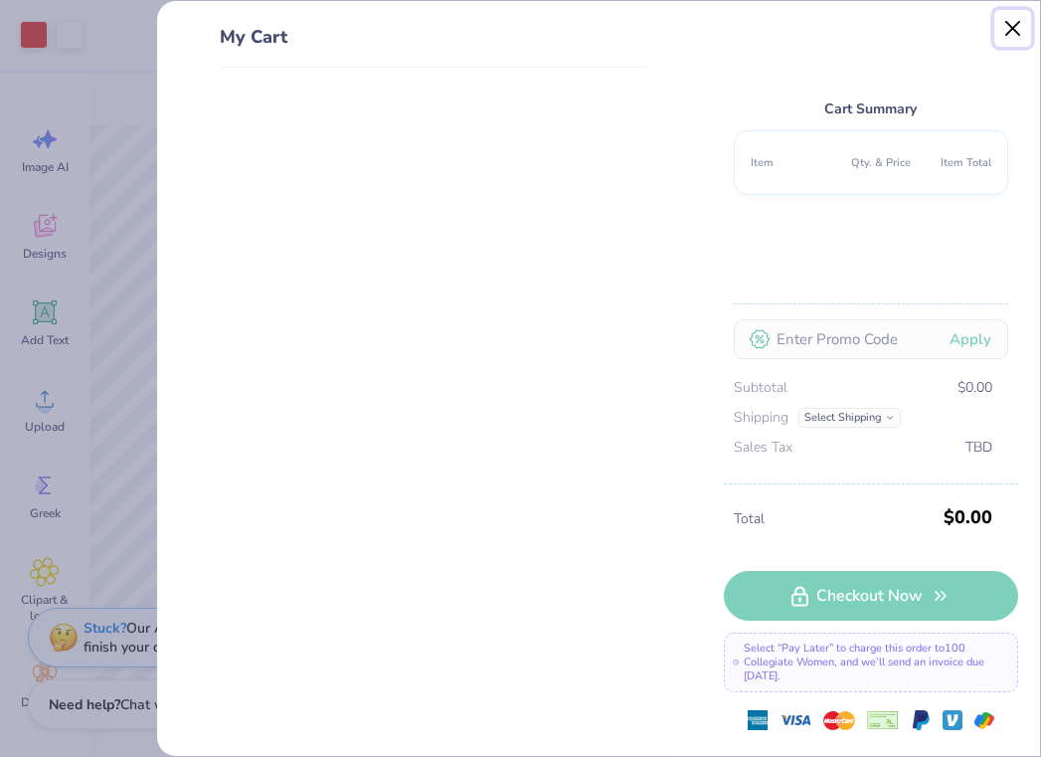
click at [998, 28] on button "Close" at bounding box center [1013, 29] width 38 height 38
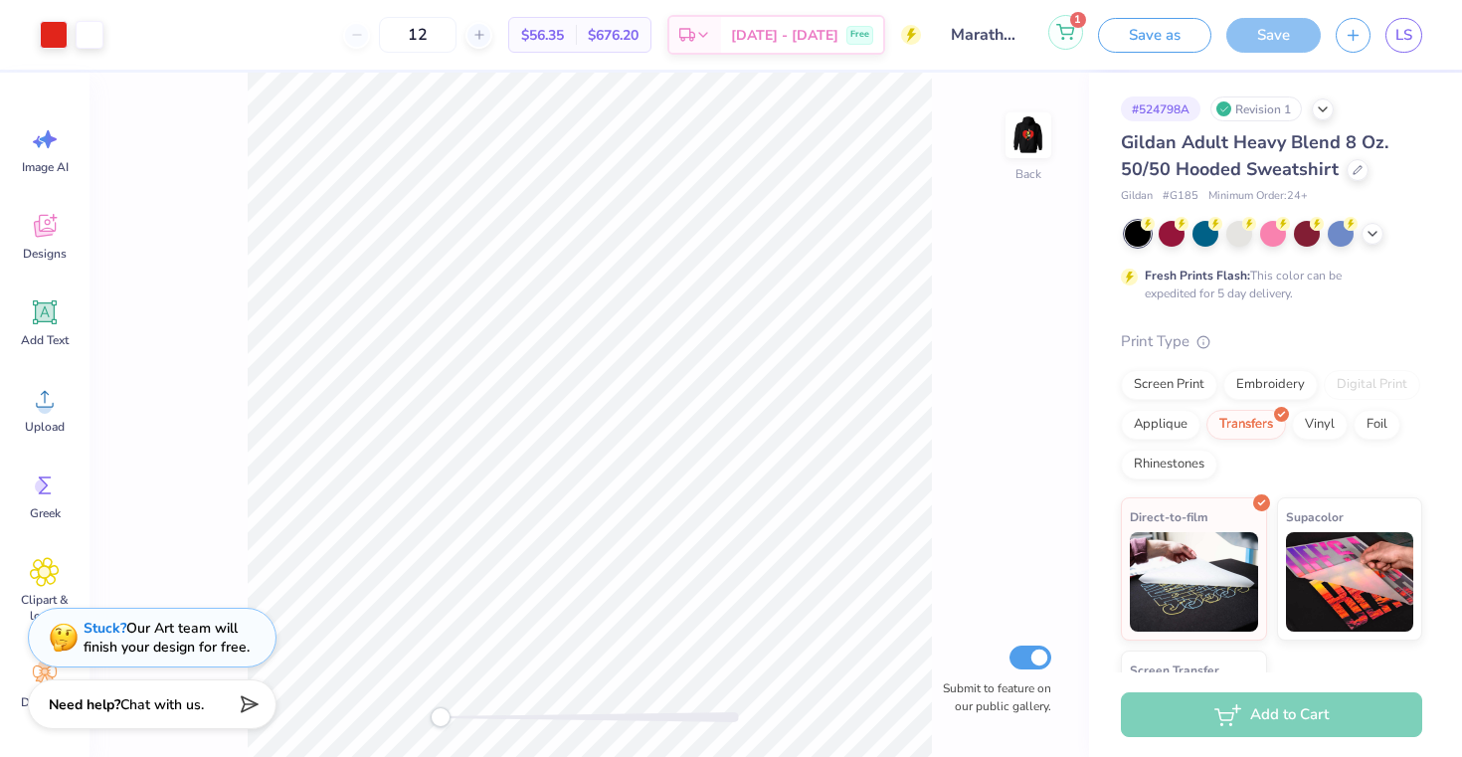
click at [1040, 31] on icon at bounding box center [1065, 32] width 18 height 16
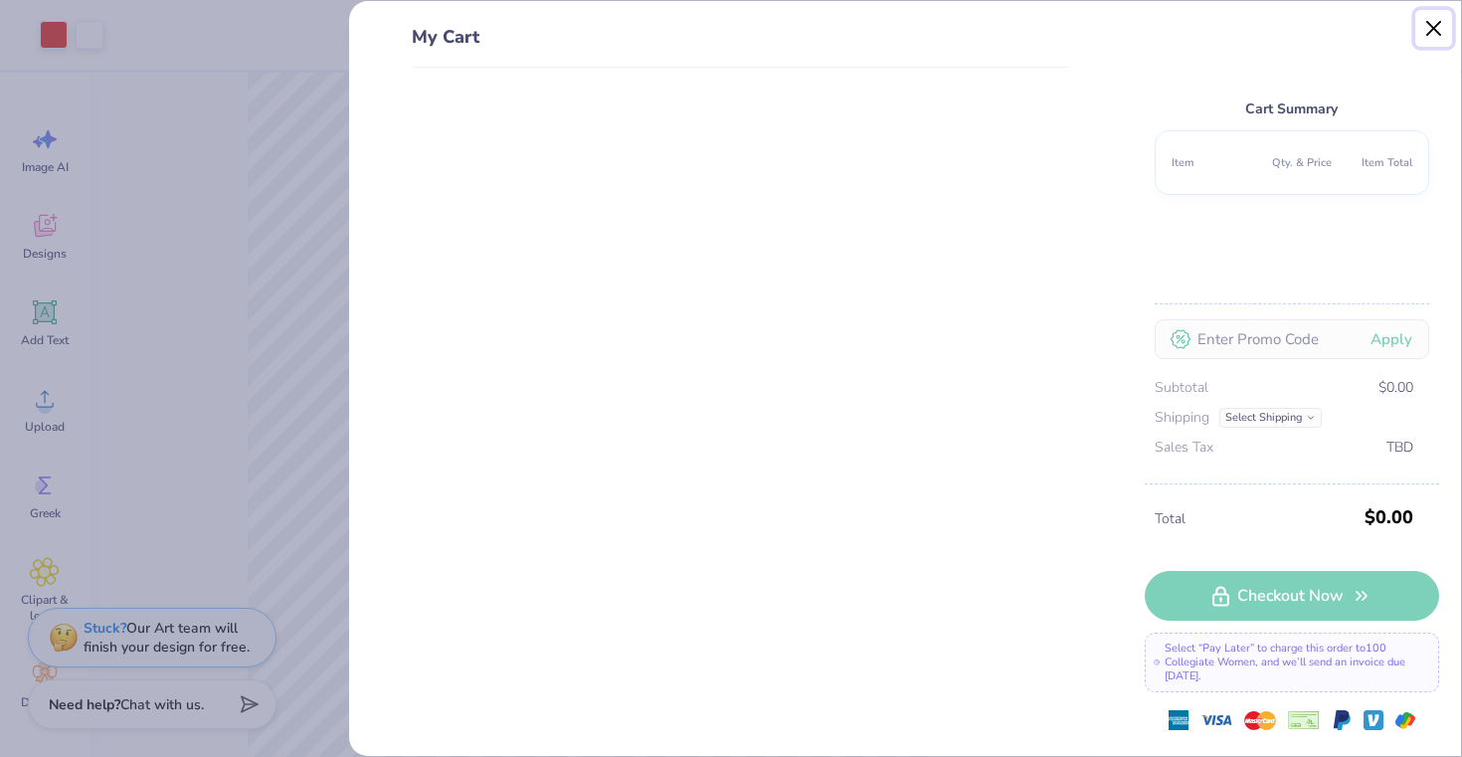
click at [1040, 36] on button "Close" at bounding box center [1434, 29] width 38 height 38
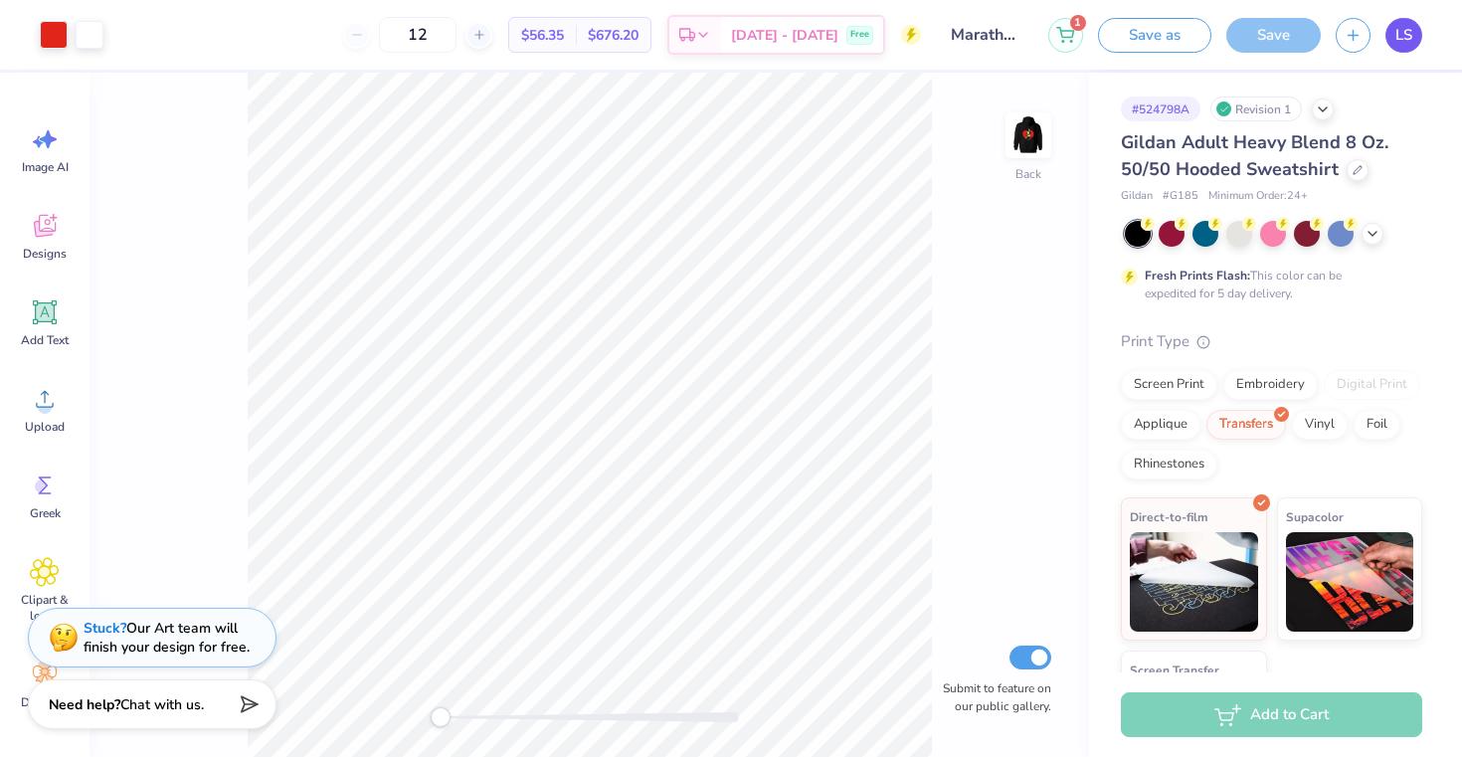
click at [1040, 44] on link "LS" at bounding box center [1403, 35] width 37 height 35
